Goal: Ask a question

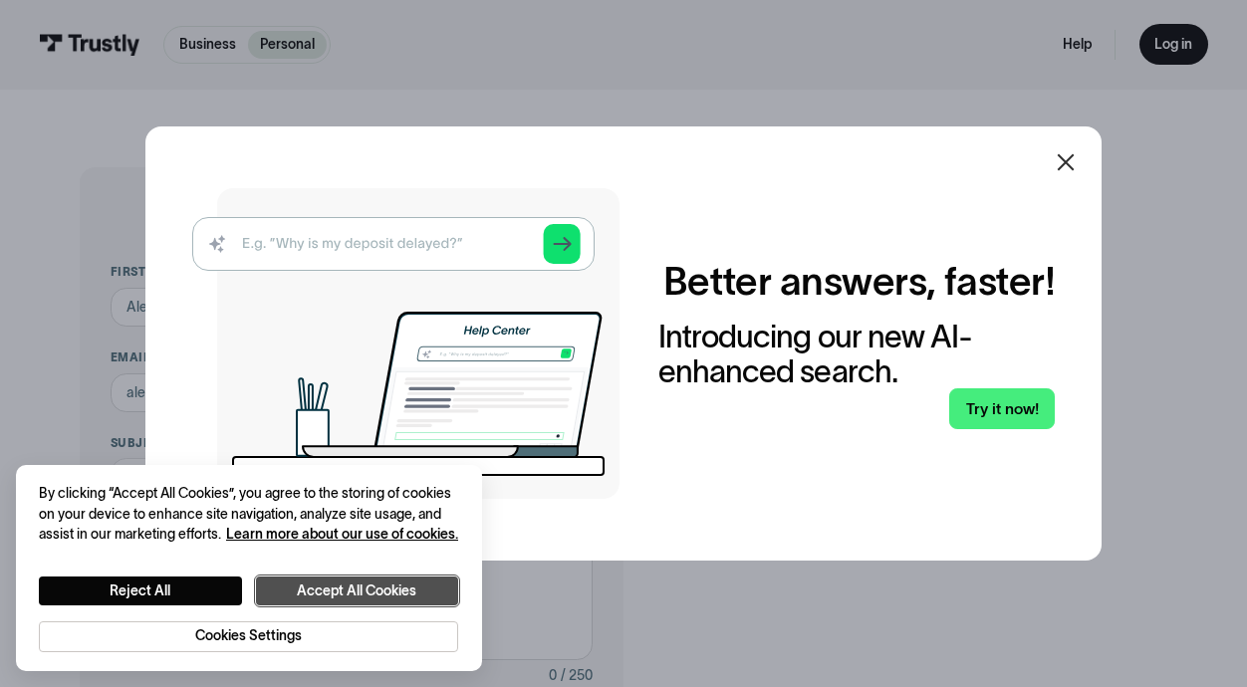
click at [377, 593] on button "Accept All Cookies" at bounding box center [357, 590] width 203 height 29
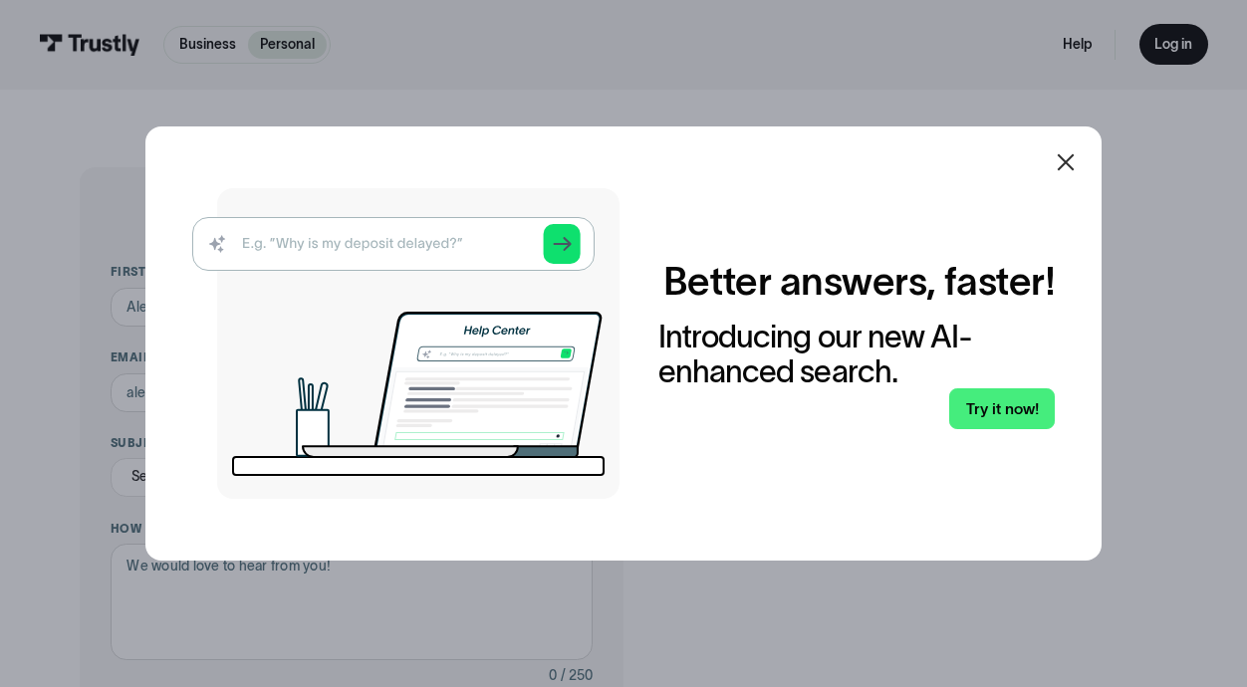
click at [1065, 159] on icon at bounding box center [1065, 162] width 24 height 24
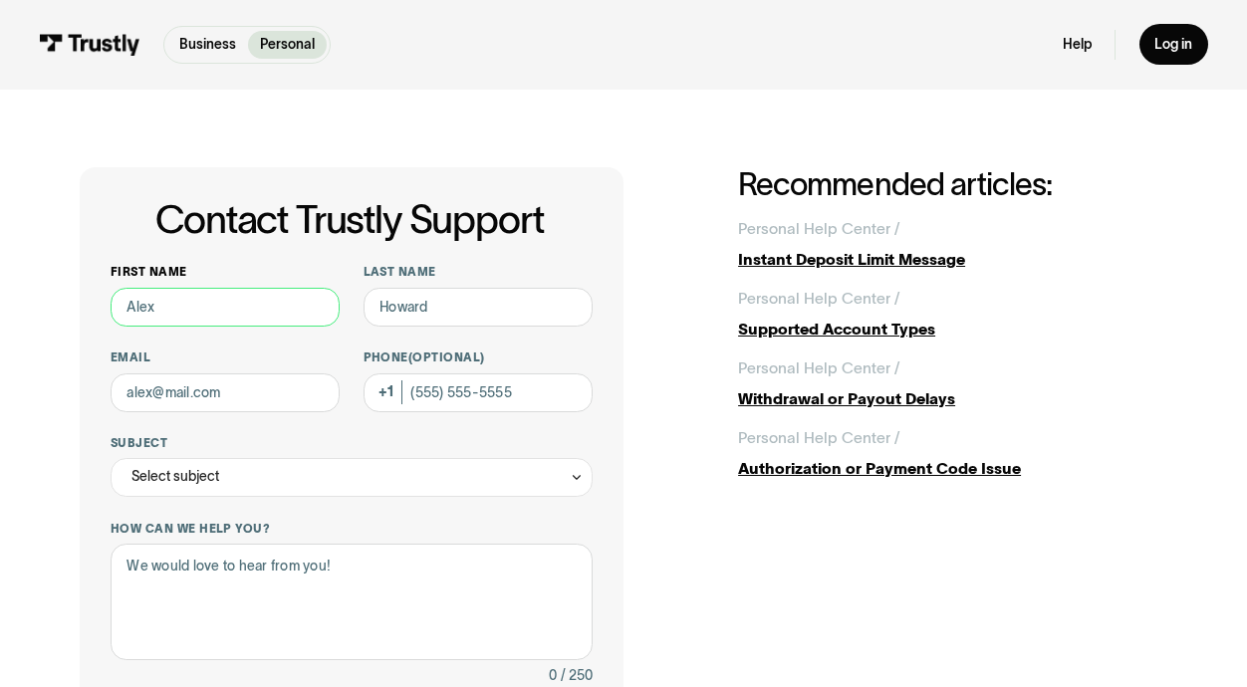
click at [258, 312] on input "First name" at bounding box center [225, 307] width 229 height 39
type input "[PERSON_NAME]"
click at [443, 306] on input "Last name" at bounding box center [477, 307] width 229 height 39
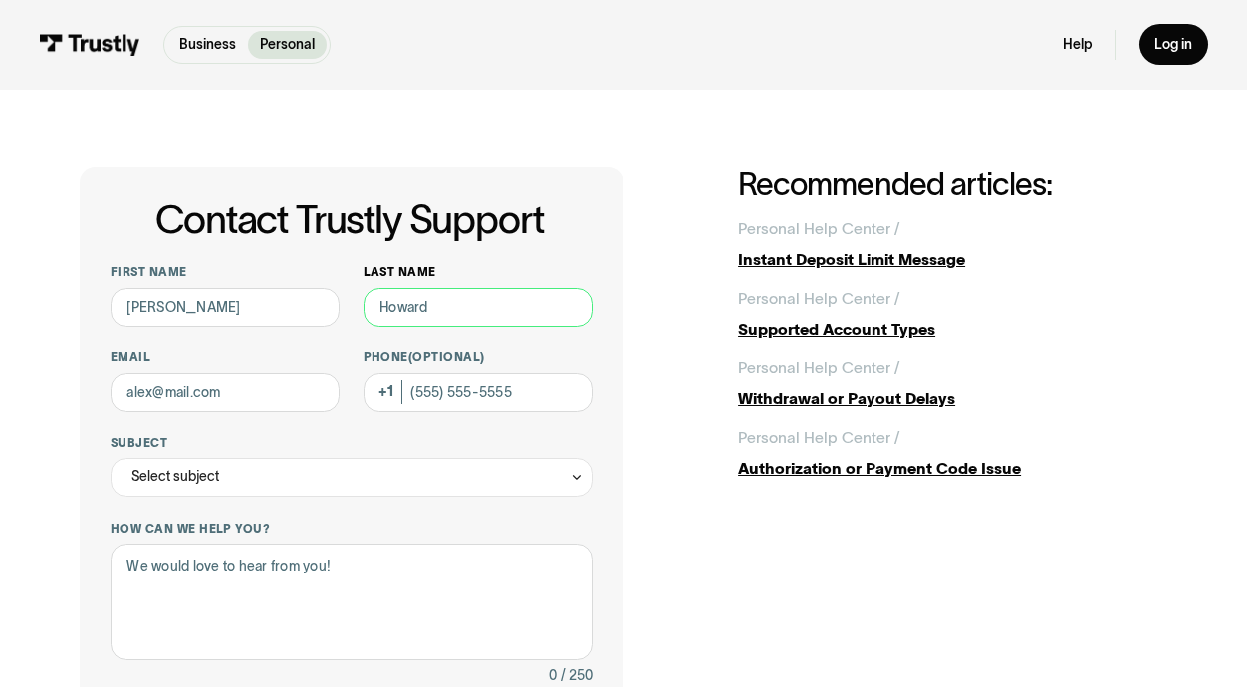
type input "m"
type input "[PERSON_NAME]"
click at [243, 390] on input "Email" at bounding box center [225, 392] width 229 height 39
type input "[EMAIL_ADDRESS][DOMAIN_NAME]"
click at [440, 418] on div "First name [PERSON_NAME] Last name [PERSON_NAME] [EMAIL_ADDRESS][DOMAIN_NAME] P…" at bounding box center [352, 610] width 482 height 693
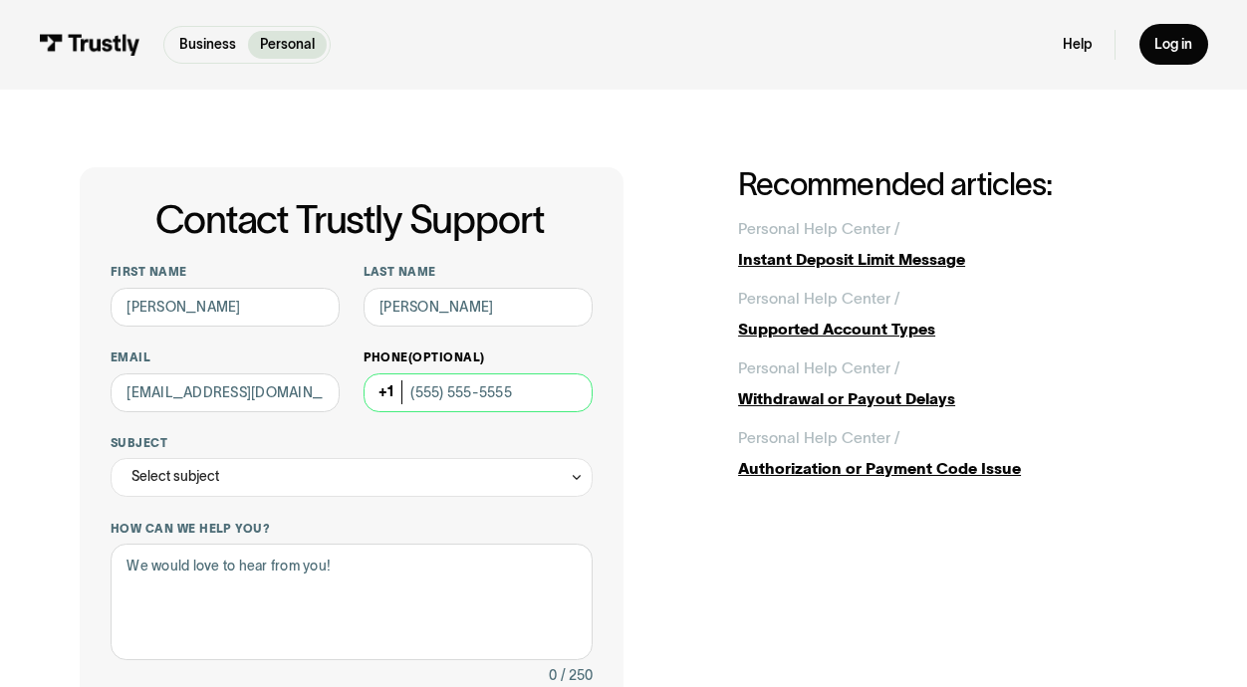
click at [442, 400] on input "Phone (Optional)" at bounding box center [477, 392] width 229 height 39
type input "[PHONE_NUMBER]"
click at [573, 478] on icon "Contact Trustly Support" at bounding box center [577, 477] width 14 height 15
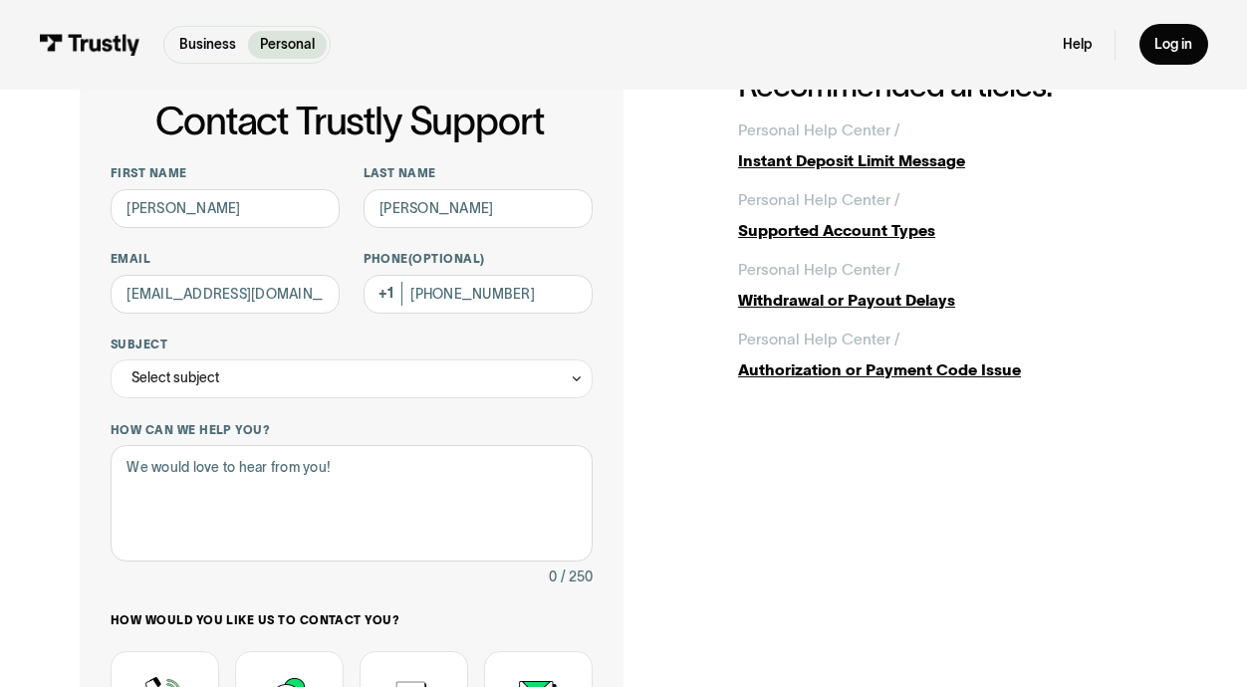
scroll to position [102, 0]
